Goal: Complete application form: Complete application form

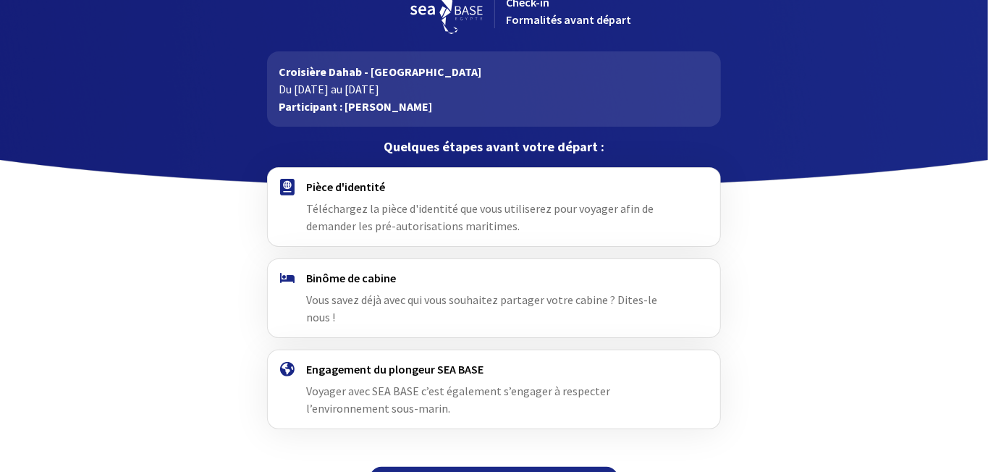
scroll to position [49, 0]
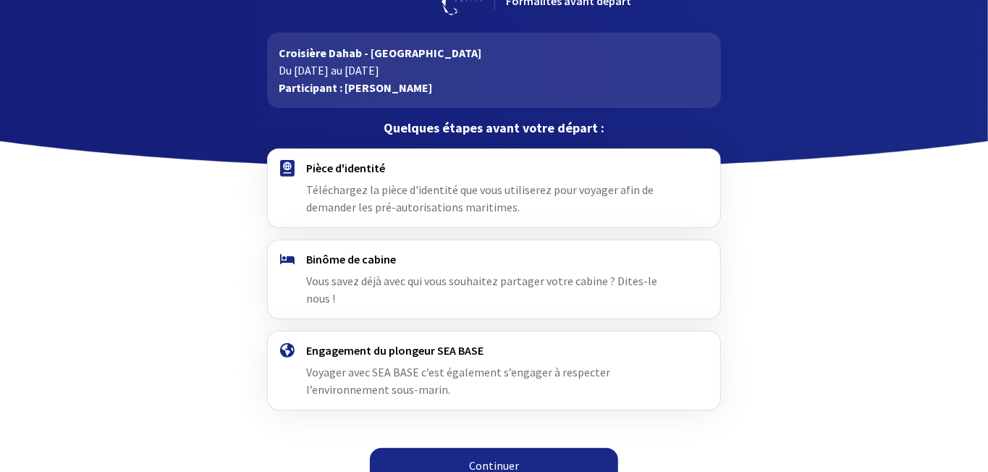
click at [502, 448] on link "Continuer" at bounding box center [494, 465] width 248 height 35
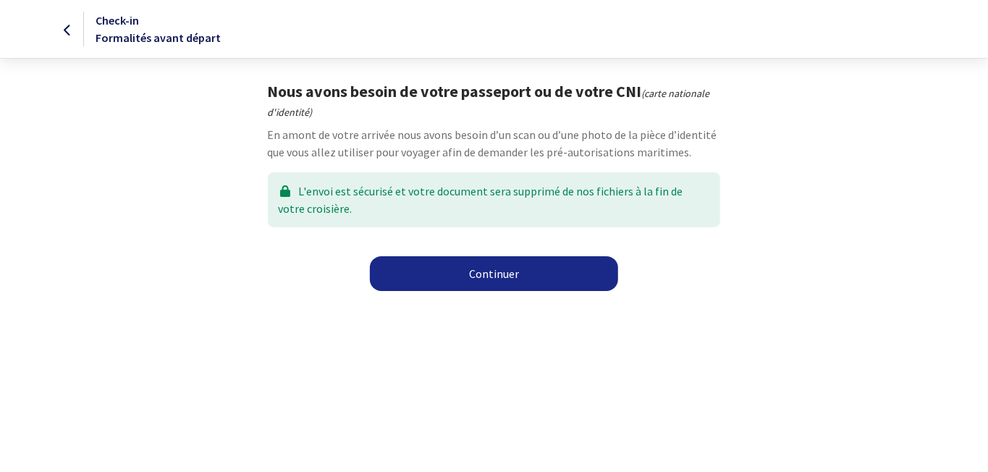
click at [486, 272] on link "Continuer" at bounding box center [494, 273] width 248 height 35
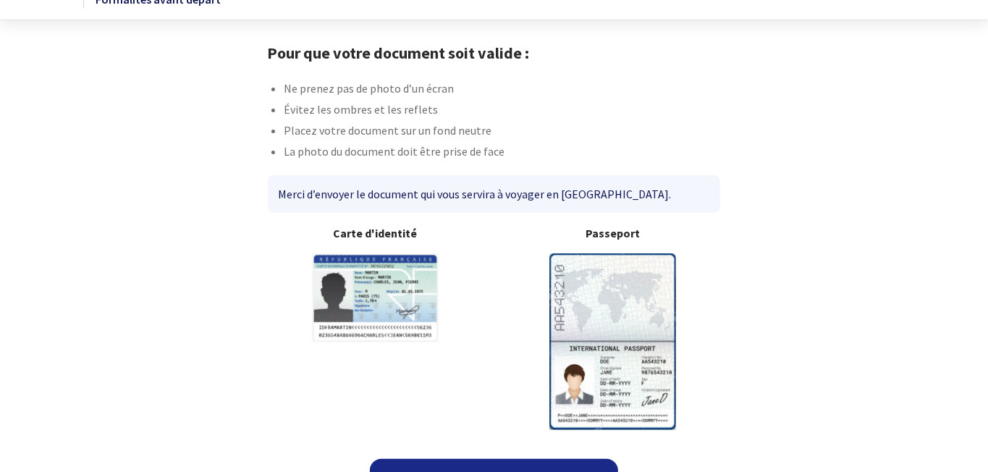
scroll to position [69, 0]
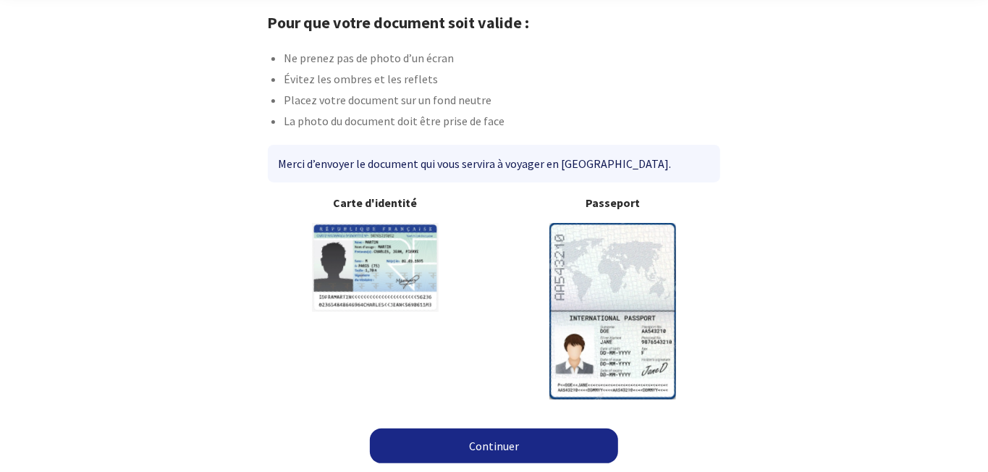
click at [511, 449] on link "Continuer" at bounding box center [494, 446] width 248 height 35
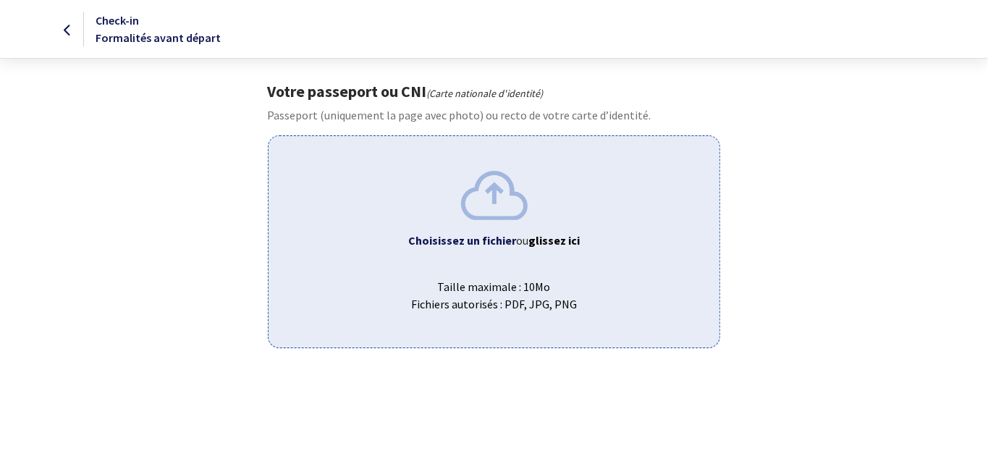
click at [466, 241] on b "Choisissez un fichier" at bounding box center [462, 240] width 108 height 14
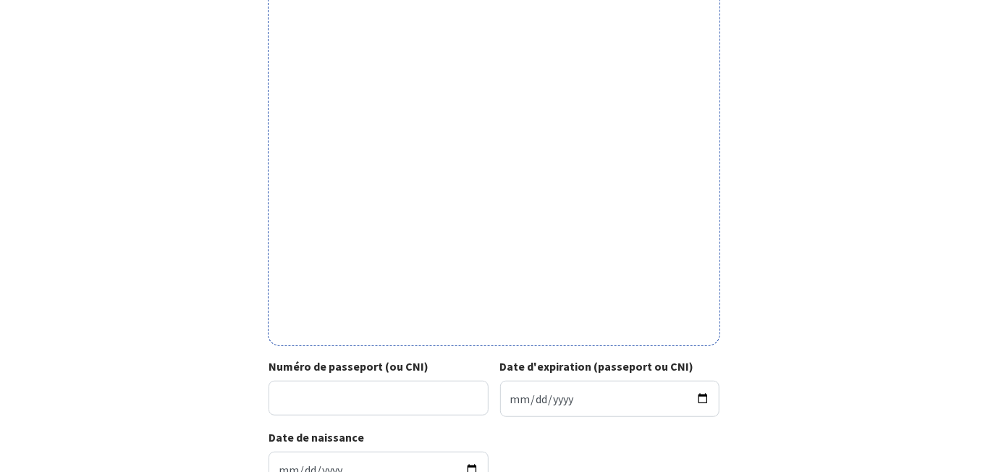
scroll to position [382, 0]
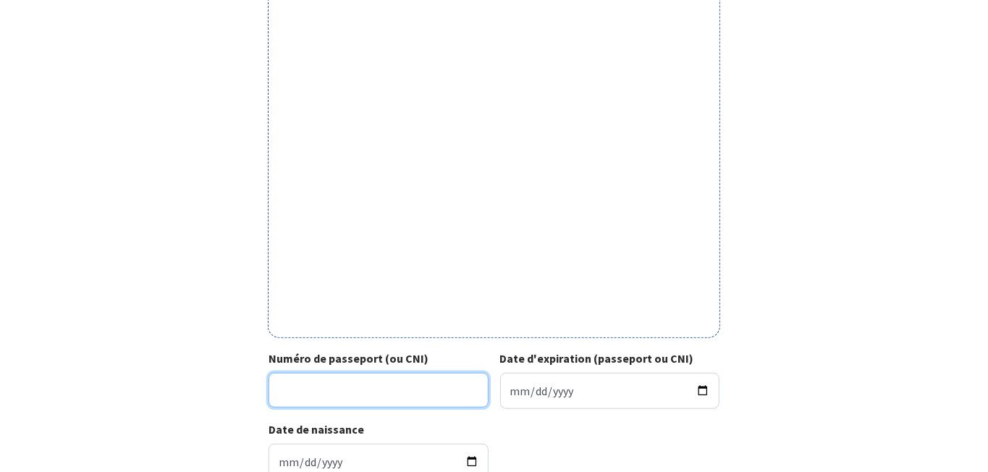
click at [298, 390] on input "Numéro de passeport (ou CNI)" at bounding box center [379, 390] width 220 height 35
type input "18FK52945"
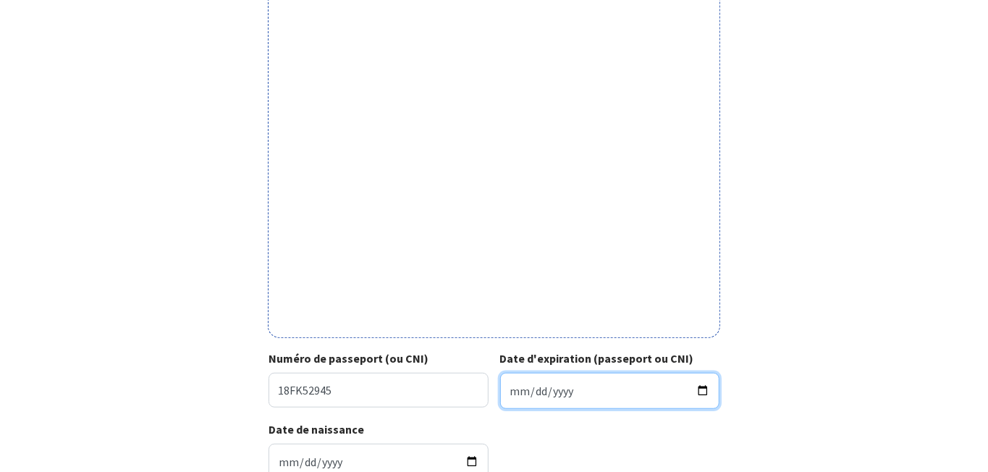
click at [607, 388] on input "Date d'expiration (passeport ou CNI)" at bounding box center [610, 391] width 220 height 36
type input "2028-11-15"
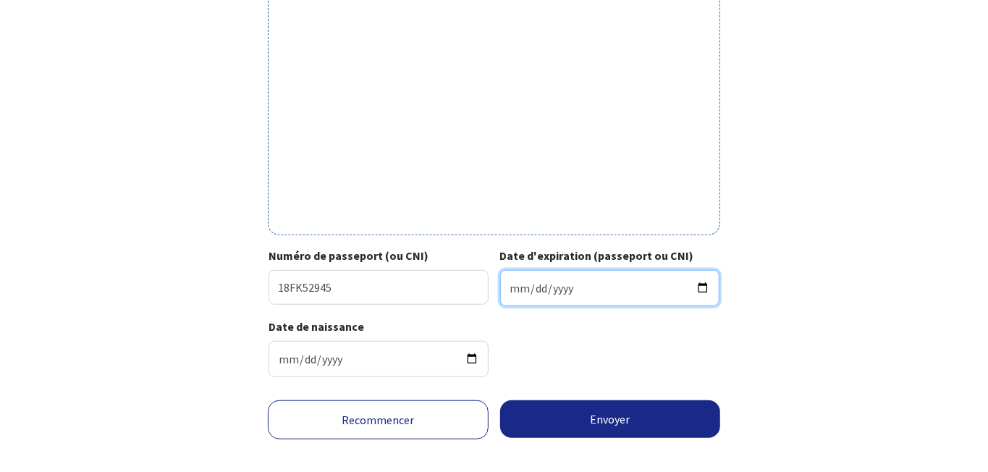
scroll to position [499, 0]
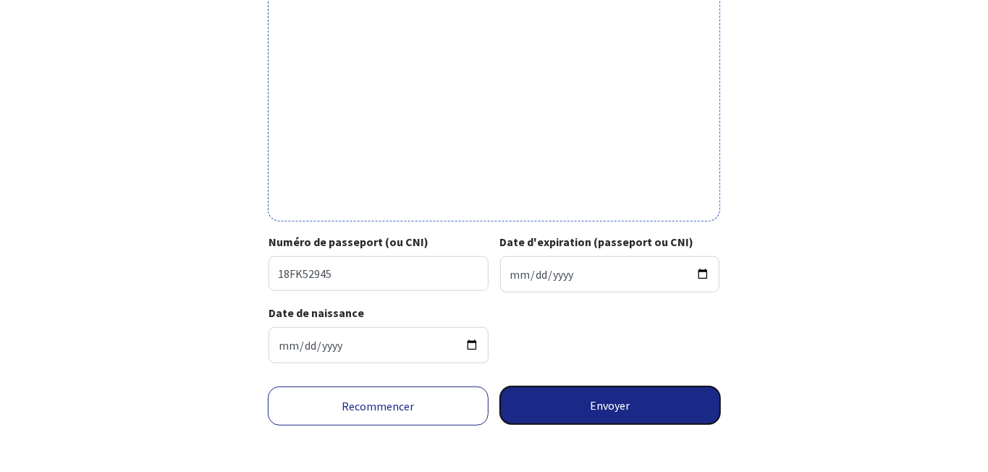
click at [611, 400] on button "Envoyer" at bounding box center [610, 406] width 221 height 38
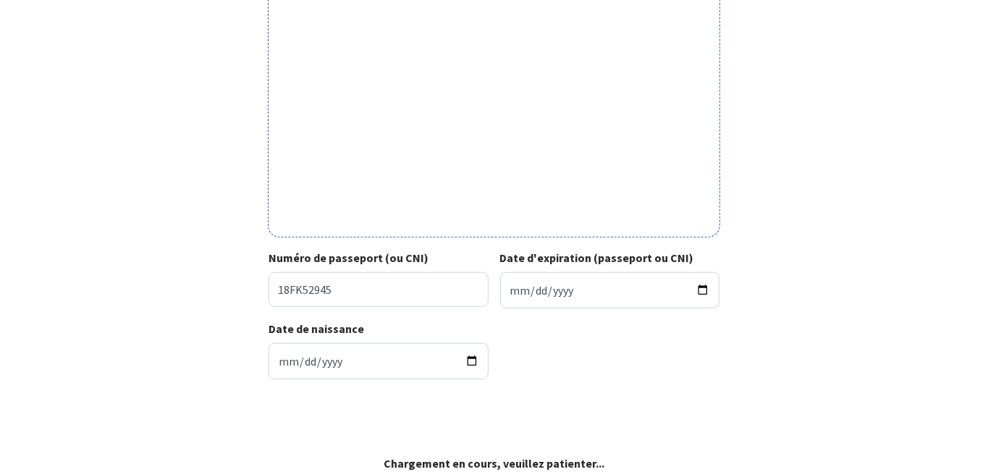
scroll to position [478, 0]
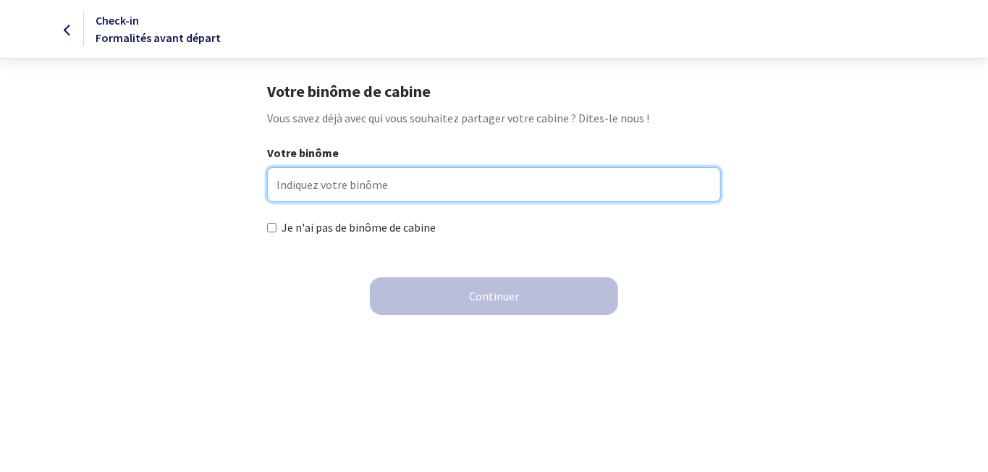
click at [291, 188] on input "Votre binôme" at bounding box center [494, 184] width 454 height 35
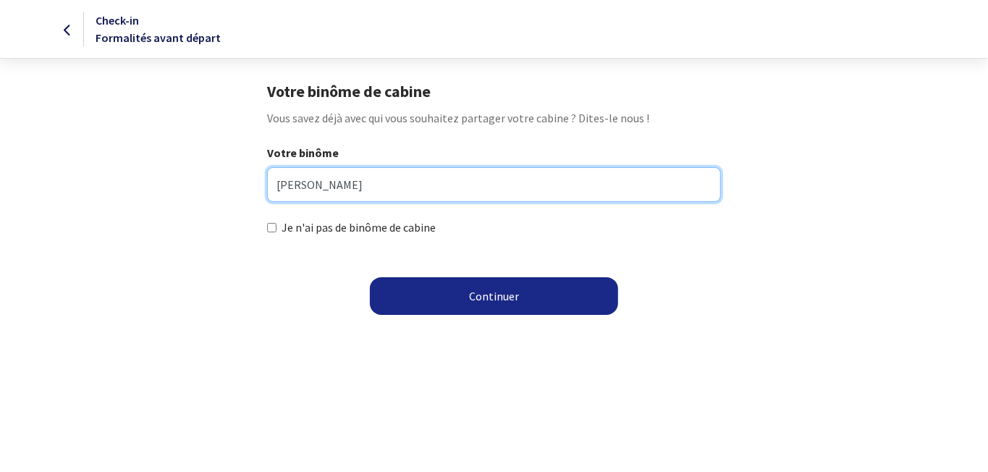
type input "vincent delmote"
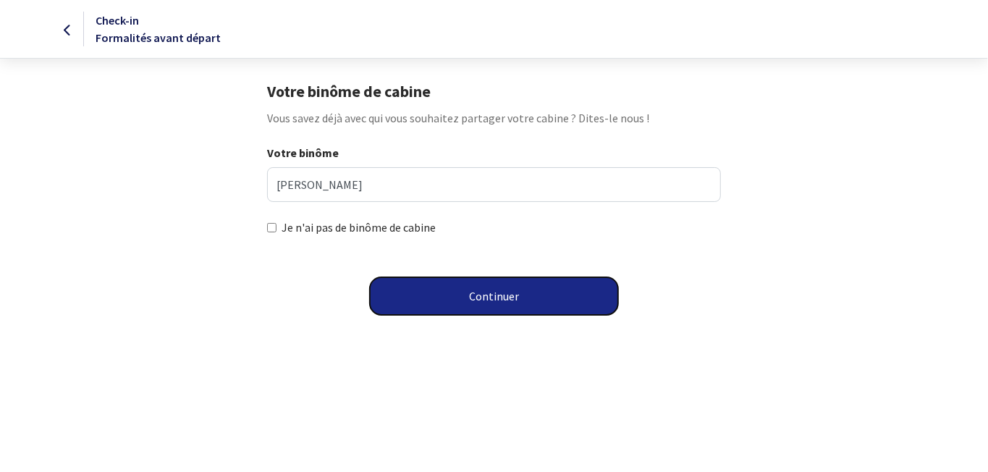
click at [486, 295] on button "Continuer" at bounding box center [494, 296] width 248 height 38
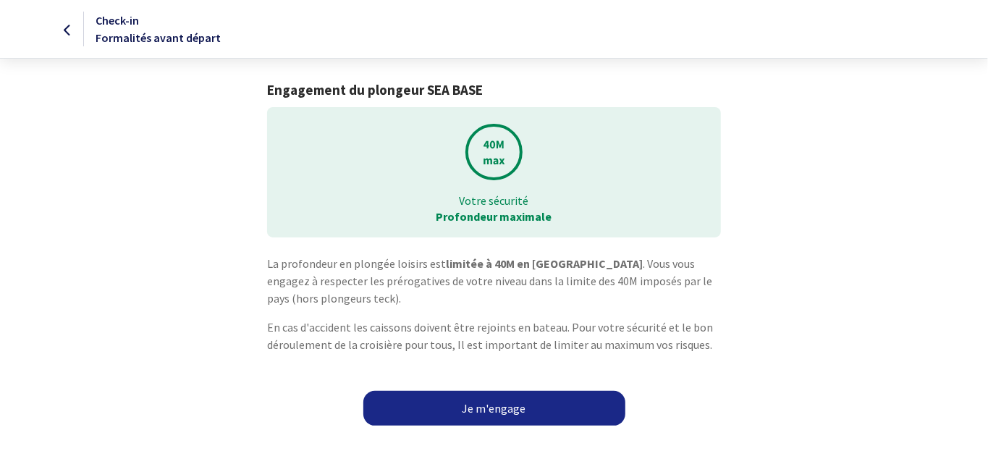
click at [496, 408] on link "Je m'engage" at bounding box center [495, 408] width 262 height 35
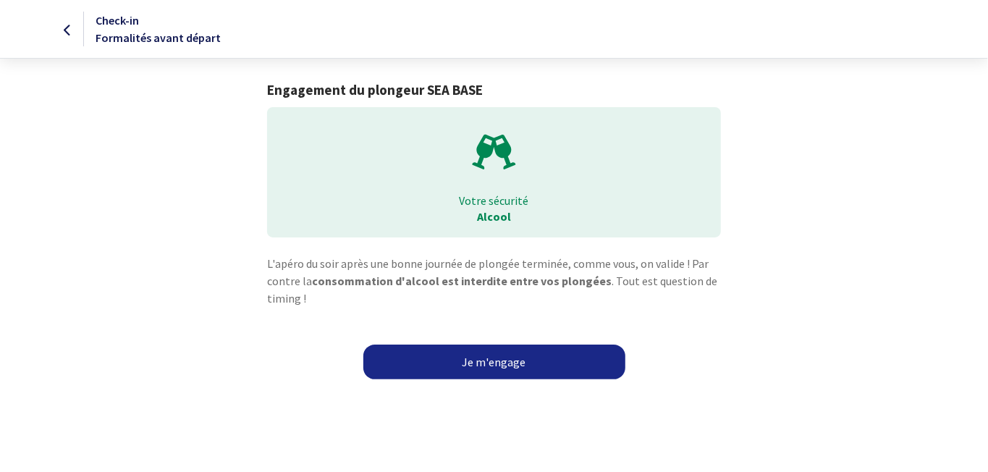
click at [517, 366] on link "Je m'engage" at bounding box center [495, 362] width 262 height 35
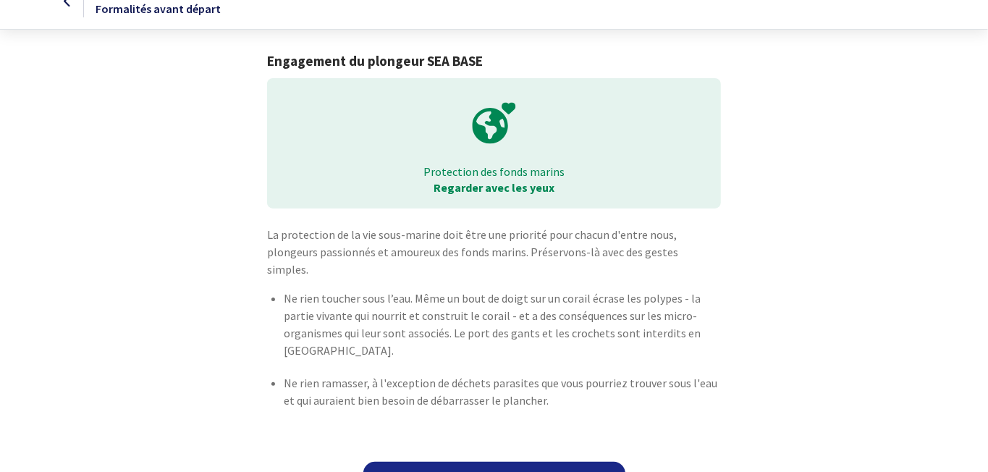
scroll to position [44, 0]
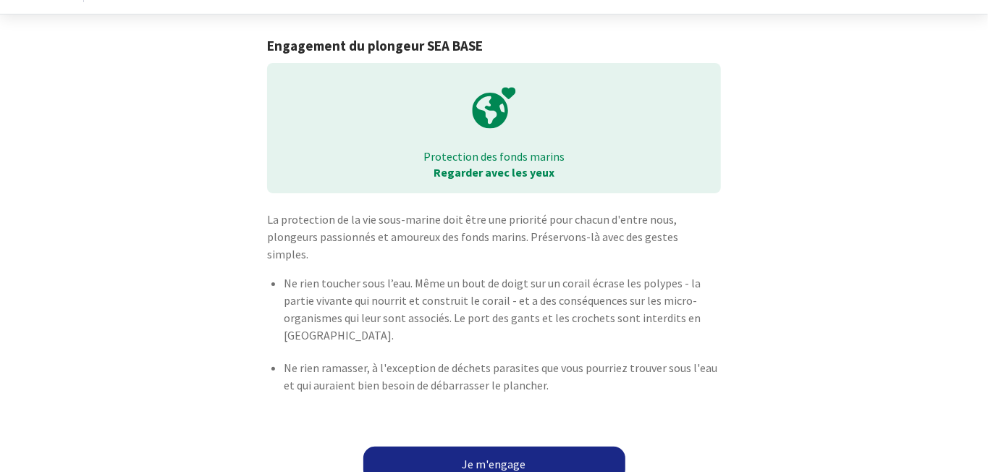
click at [497, 447] on link "Je m'engage" at bounding box center [495, 464] width 262 height 35
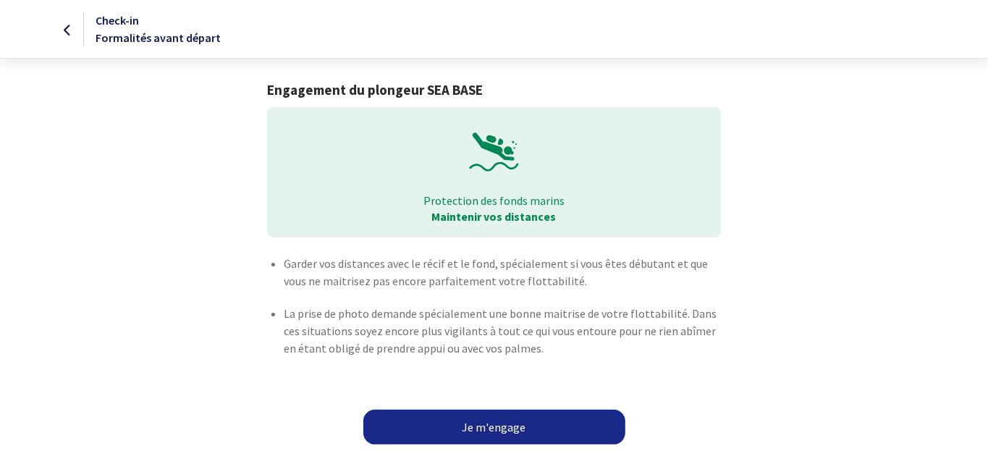
click at [427, 428] on link "Je m'engage" at bounding box center [495, 427] width 262 height 35
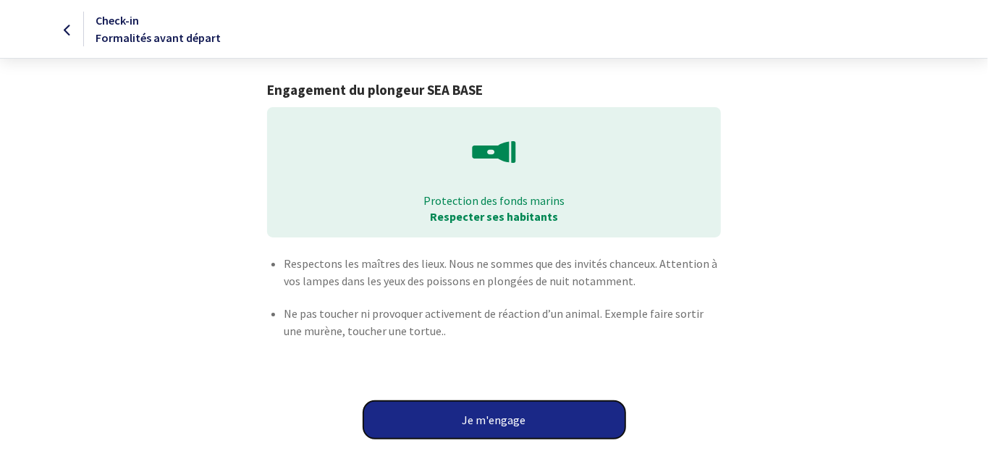
click at [466, 419] on button "Je m'engage" at bounding box center [495, 420] width 262 height 38
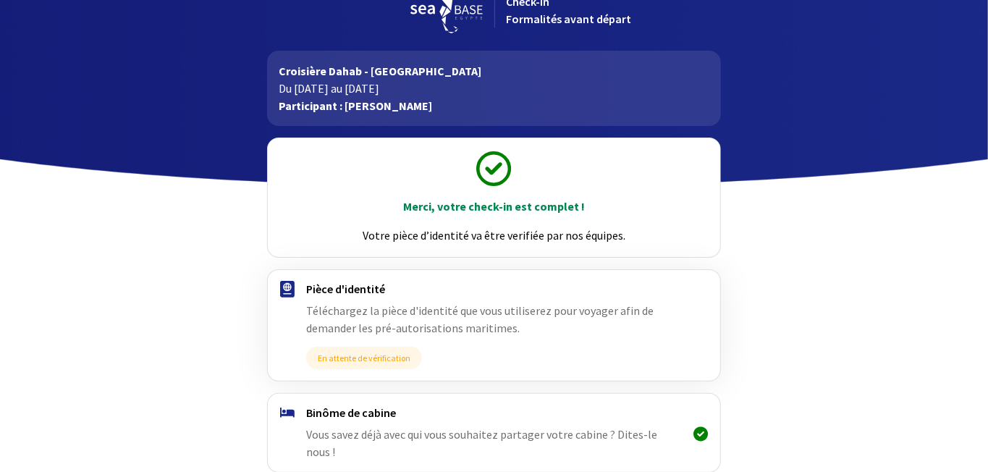
scroll to position [183, 0]
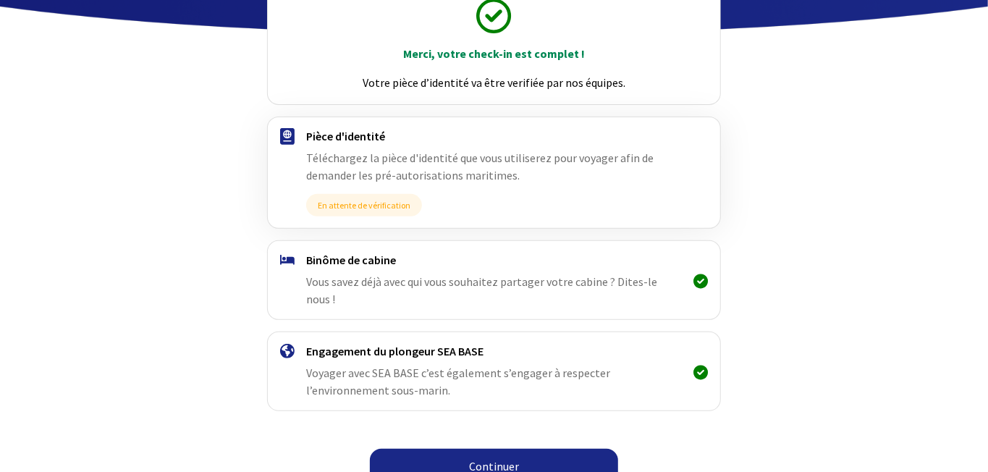
click at [494, 451] on link "Continuer" at bounding box center [494, 466] width 248 height 35
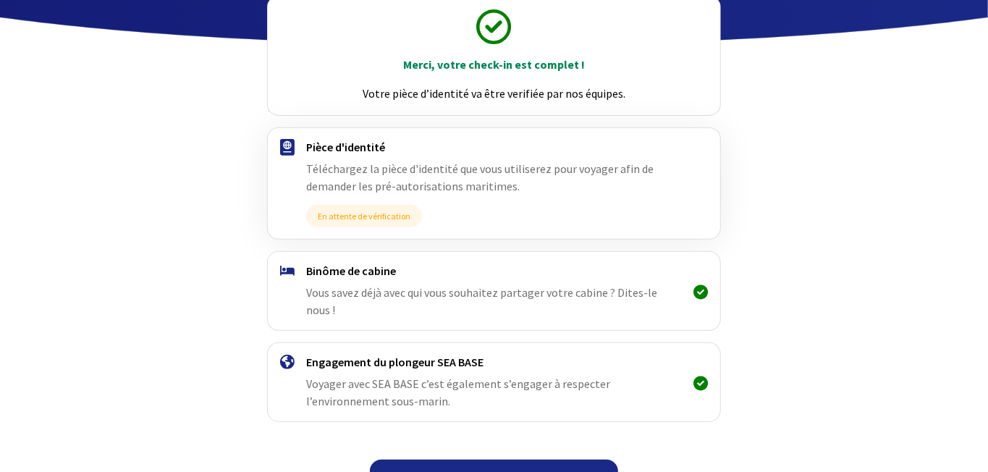
scroll to position [183, 0]
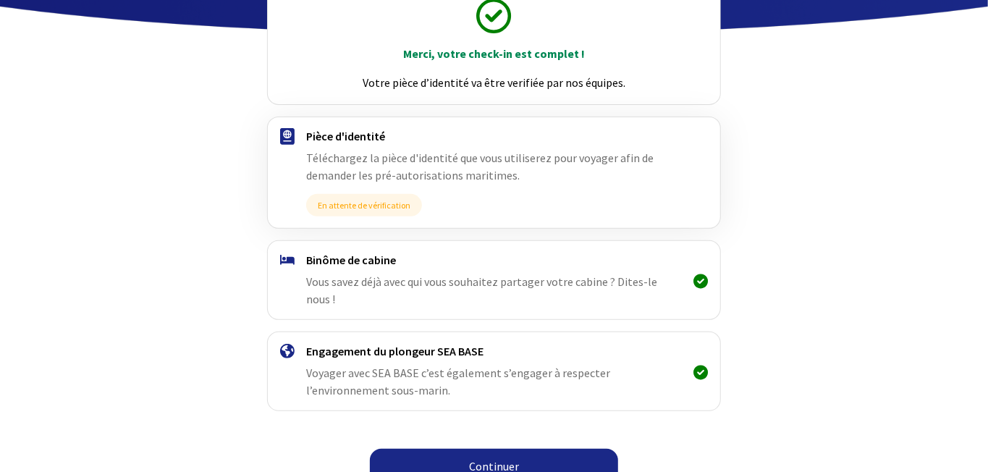
click at [466, 449] on link "Continuer" at bounding box center [494, 466] width 248 height 35
